Goal: Information Seeking & Learning: Check status

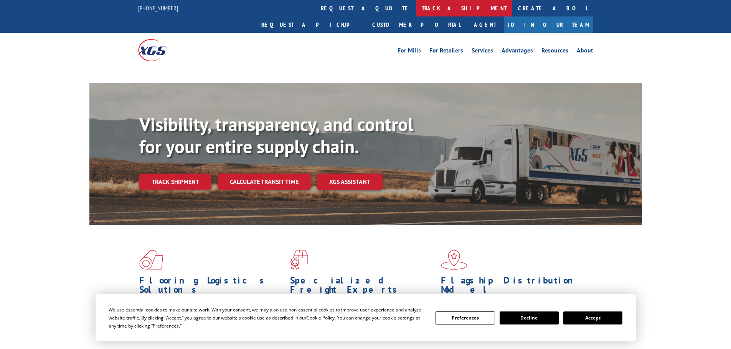
click at [416, 8] on link "track a shipment" at bounding box center [464, 8] width 96 height 16
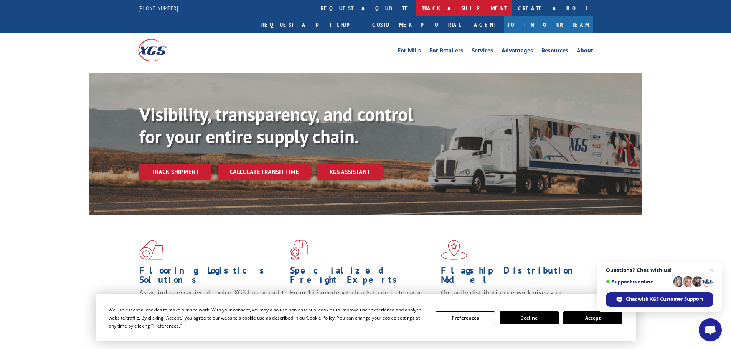
click at [416, 8] on link "track a shipment" at bounding box center [464, 8] width 96 height 16
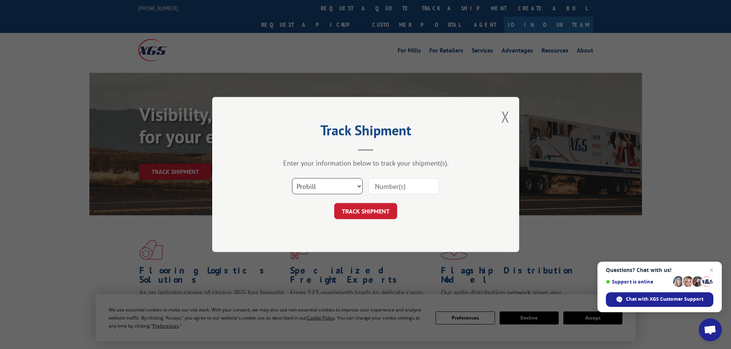
click at [317, 185] on select "Select category... Probill BOL PO" at bounding box center [327, 186] width 71 height 16
select select "bol"
click at [292, 178] on select "Select category... Probill BOL PO" at bounding box center [327, 186] width 71 height 16
click at [389, 188] on input at bounding box center [403, 186] width 71 height 16
paste input "6008802 C"
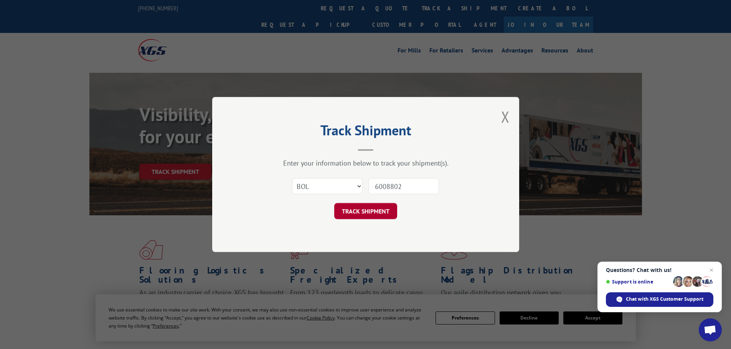
type input "6008802"
click at [370, 210] on button "TRACK SHIPMENT" at bounding box center [365, 211] width 63 height 16
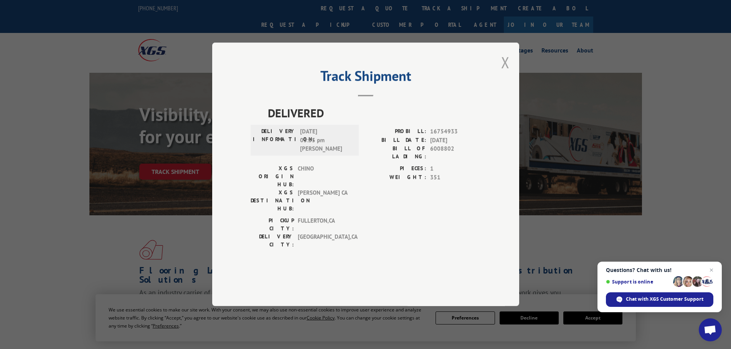
click at [504, 72] on button "Close modal" at bounding box center [505, 62] width 8 height 20
